Goal: Transaction & Acquisition: Purchase product/service

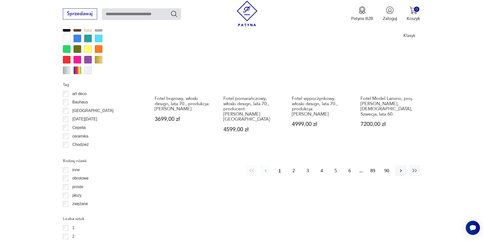
scroll to position [599, 0]
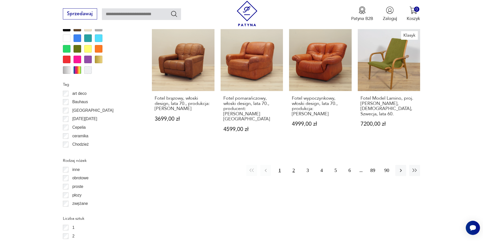
click at [292, 165] on button "2" at bounding box center [293, 170] width 11 height 11
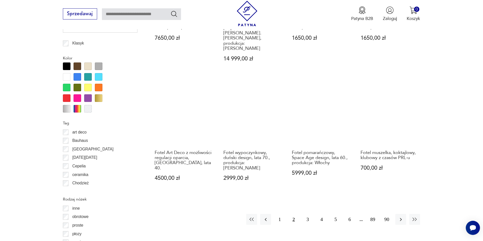
scroll to position [574, 0]
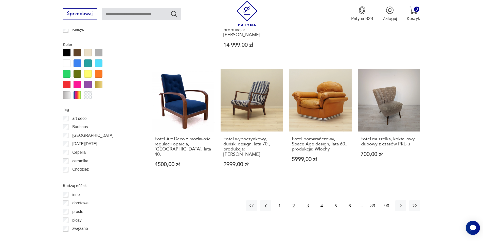
click at [306, 201] on button "3" at bounding box center [307, 206] width 11 height 11
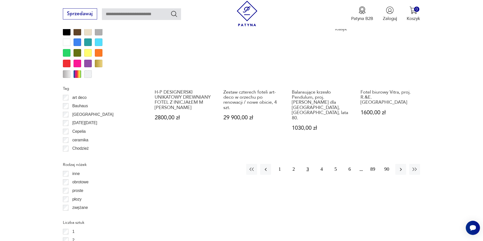
scroll to position [599, 0]
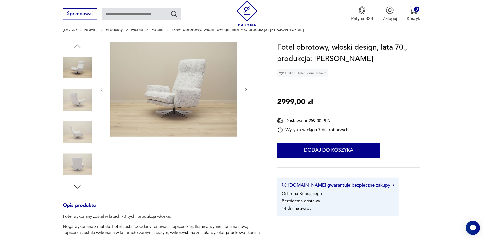
click at [244, 88] on icon "button" at bounding box center [245, 89] width 5 height 5
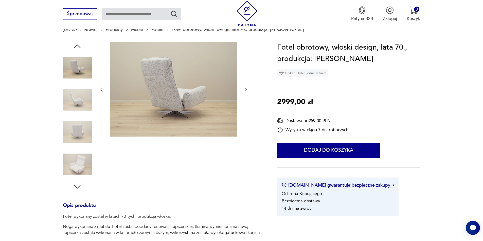
click at [244, 88] on icon "button" at bounding box center [245, 89] width 5 height 5
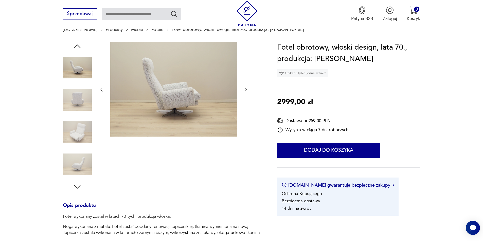
click at [244, 88] on icon "button" at bounding box center [245, 89] width 5 height 5
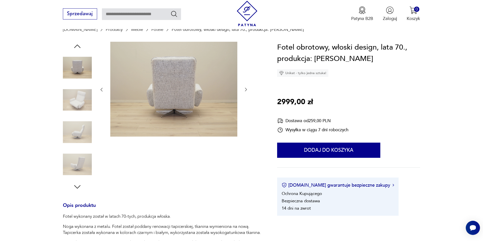
click at [244, 88] on icon "button" at bounding box center [245, 89] width 5 height 5
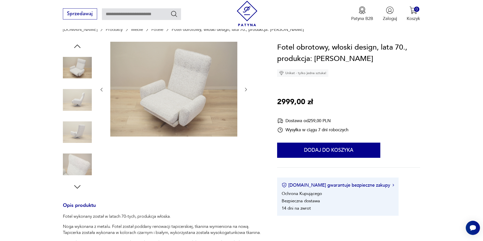
click at [244, 89] on icon "button" at bounding box center [245, 89] width 5 height 5
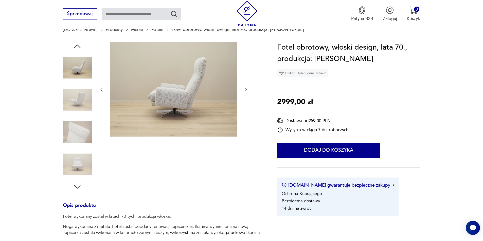
click at [244, 89] on icon "button" at bounding box center [245, 89] width 5 height 5
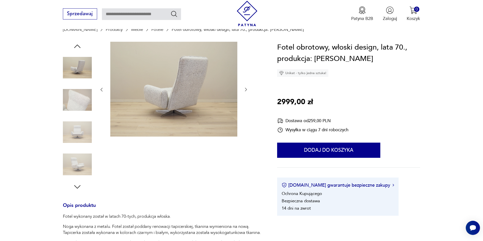
click at [244, 89] on icon "button" at bounding box center [245, 89] width 5 height 5
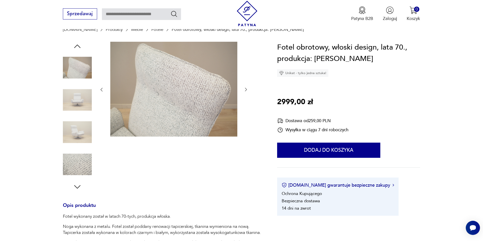
click at [244, 89] on icon "button" at bounding box center [245, 89] width 5 height 5
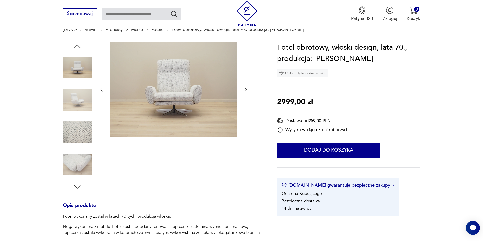
click at [244, 89] on icon "button" at bounding box center [245, 89] width 5 height 5
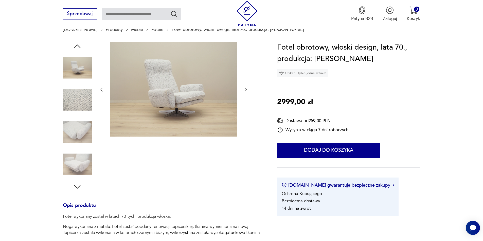
click at [244, 89] on icon "button" at bounding box center [245, 89] width 5 height 5
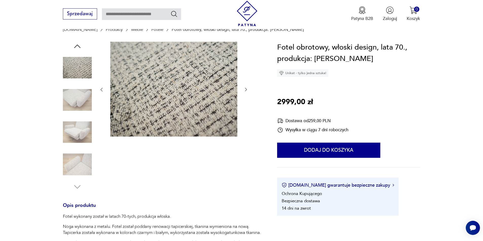
click at [244, 89] on icon "button" at bounding box center [245, 89] width 5 height 5
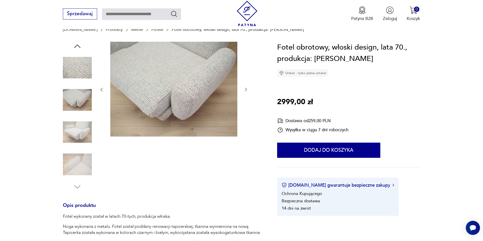
click at [244, 89] on icon "button" at bounding box center [245, 89] width 5 height 5
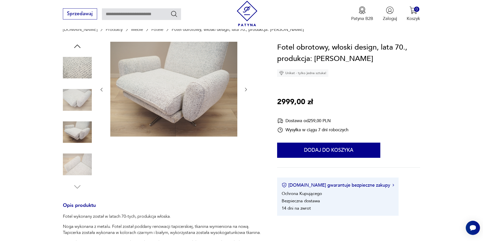
click at [244, 89] on icon "button" at bounding box center [245, 89] width 5 height 5
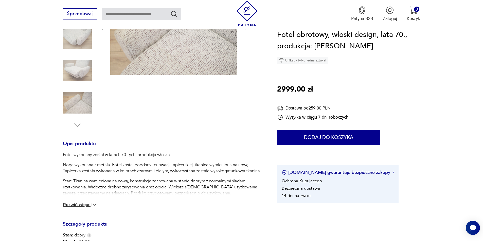
scroll to position [127, 0]
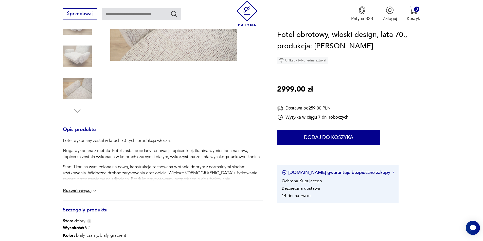
click at [87, 190] on button "Rozwiń więcej" at bounding box center [80, 190] width 34 height 5
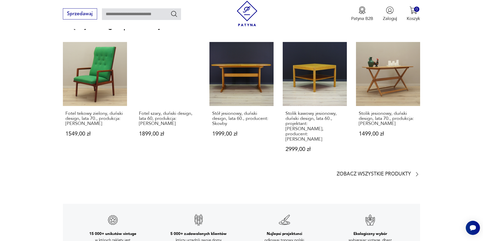
scroll to position [886, 0]
